Goal: Information Seeking & Learning: Learn about a topic

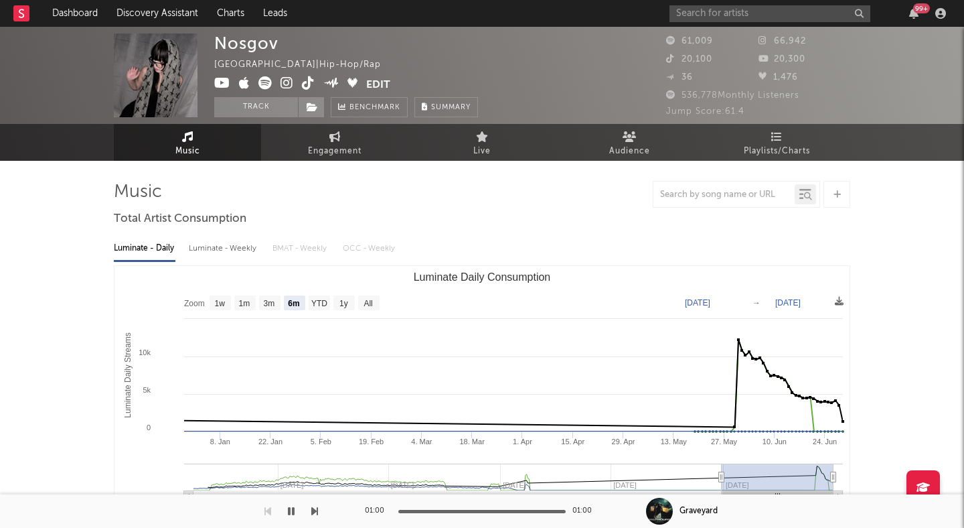
select select "6m"
click at [88, 16] on link "Dashboard" at bounding box center [75, 13] width 64 height 27
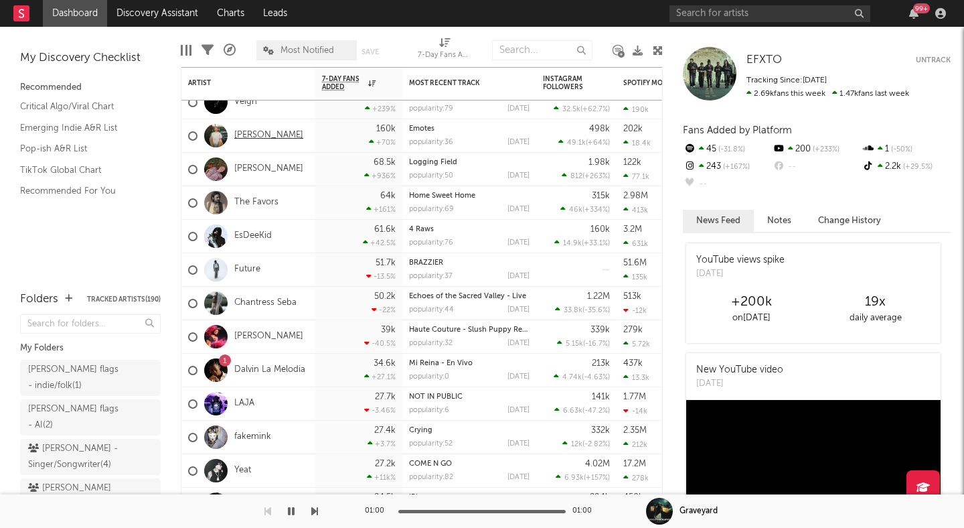
click at [268, 133] on link "Adamn Killa" at bounding box center [268, 135] width 69 height 11
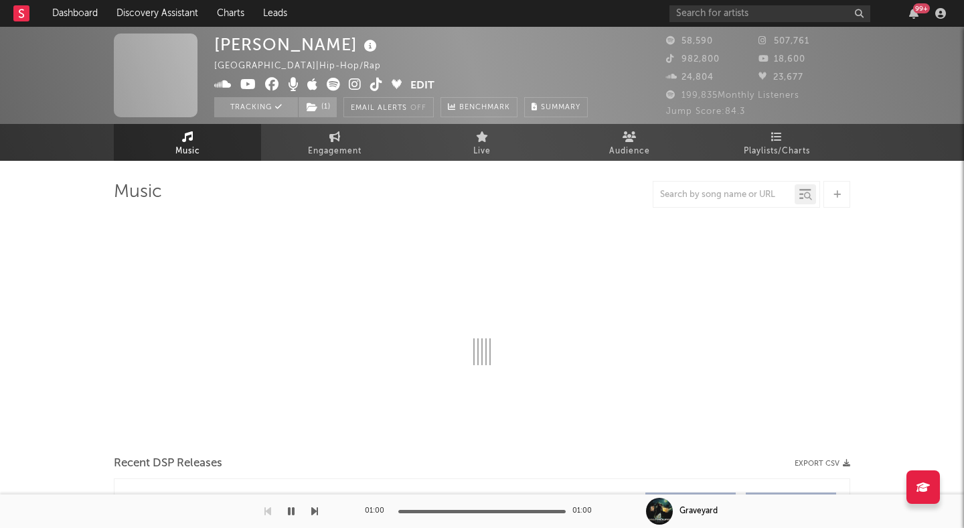
select select "6m"
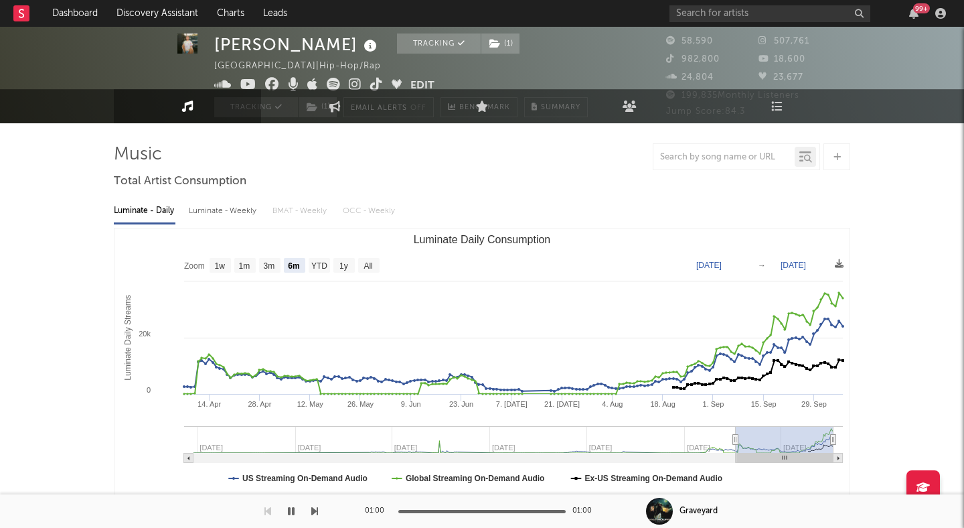
scroll to position [48, 0]
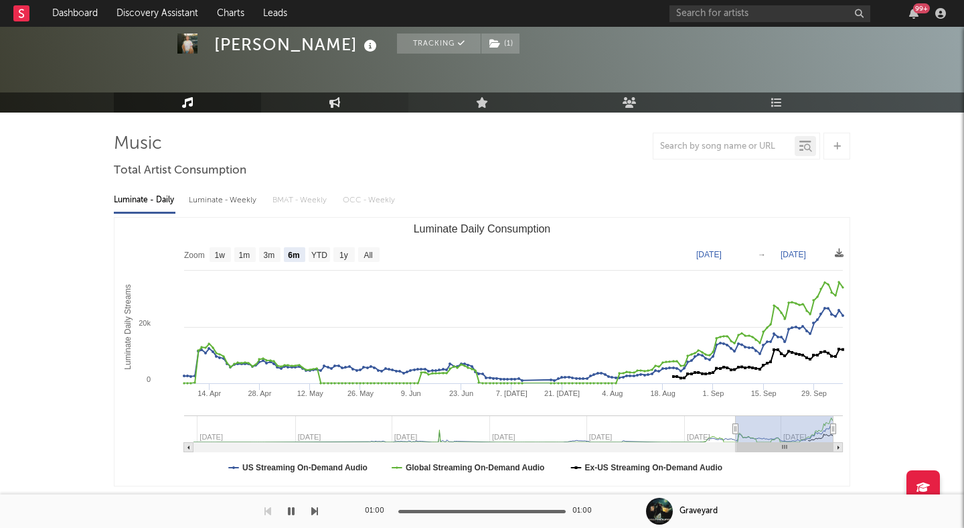
click at [323, 101] on link "Engagement" at bounding box center [334, 102] width 147 height 20
select select "1w"
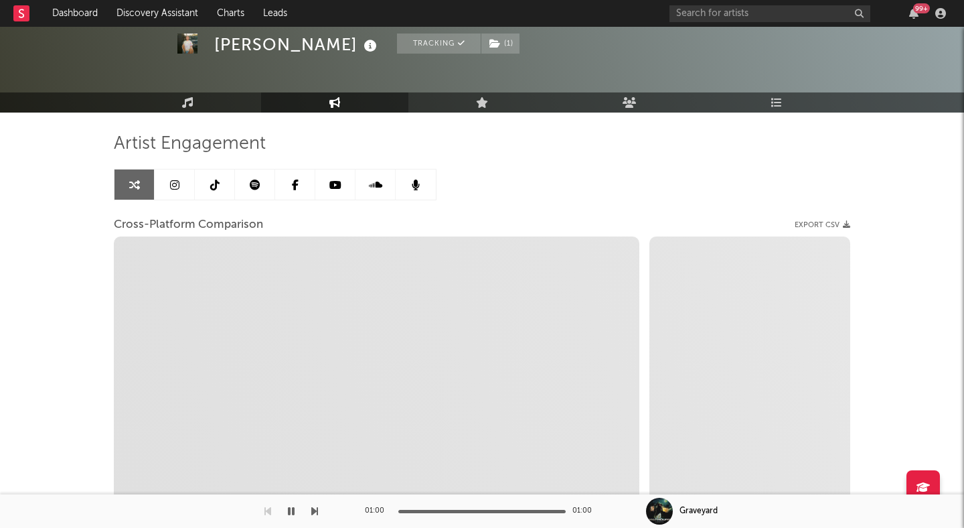
select select "1m"
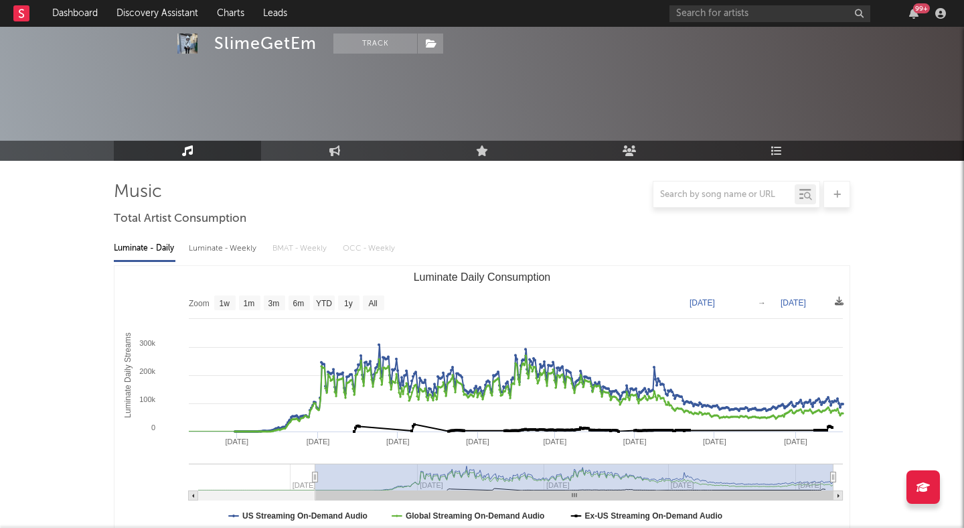
select select "6m"
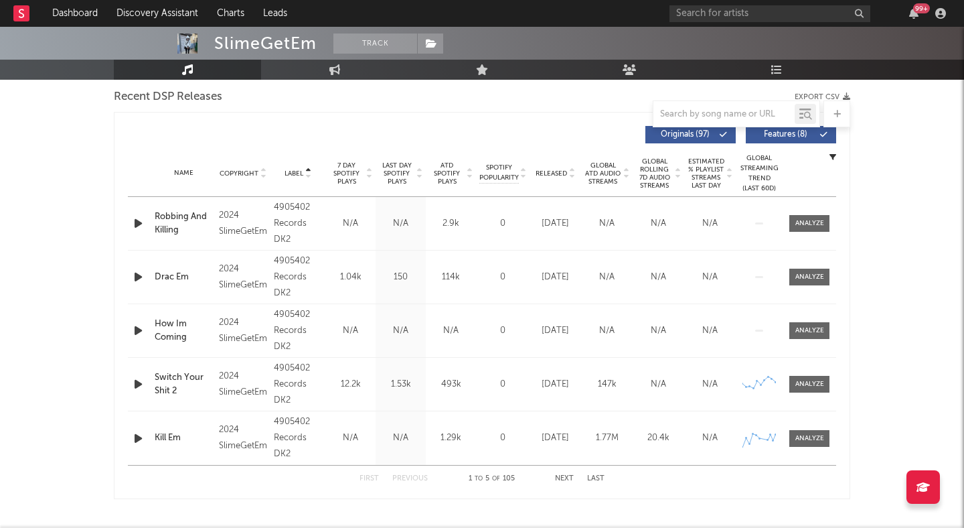
click at [368, 176] on icon at bounding box center [369, 175] width 7 height 5
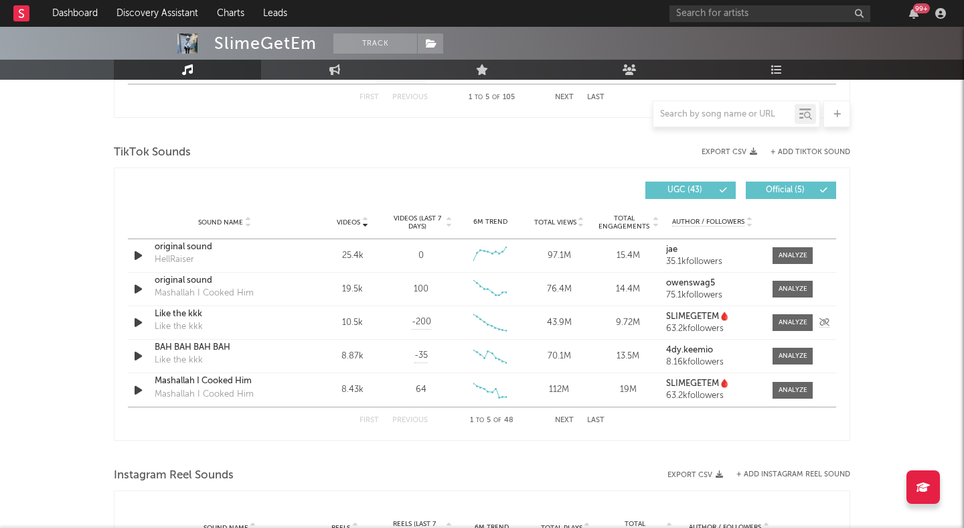
scroll to position [865, 0]
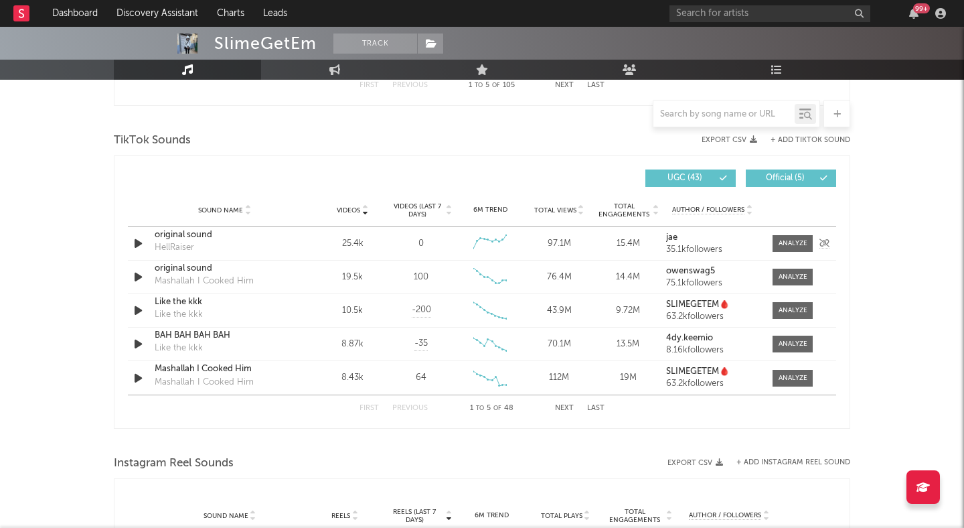
click at [179, 232] on div "original sound" at bounding box center [225, 234] width 140 height 13
click at [450, 210] on icon at bounding box center [449, 212] width 7 height 5
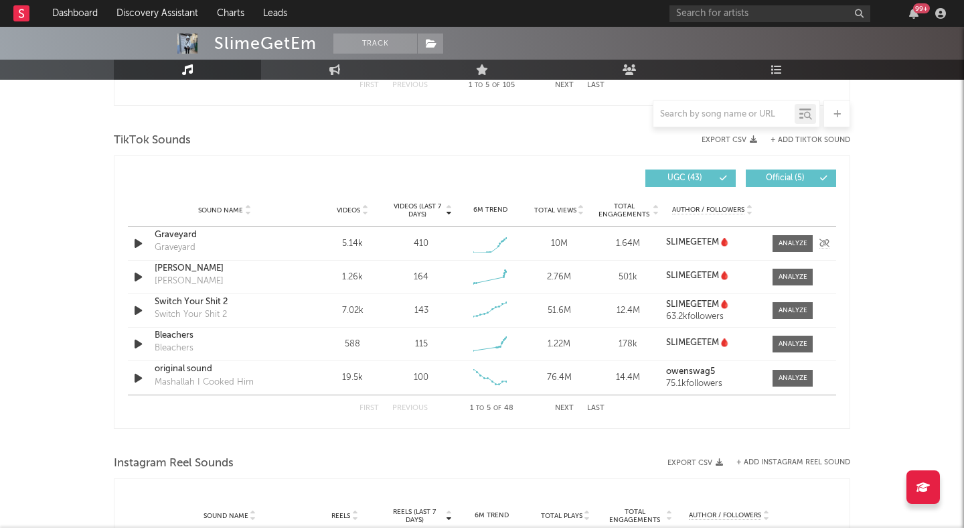
click at [173, 235] on div "Graveyard" at bounding box center [225, 234] width 140 height 13
